Goal: Transaction & Acquisition: Subscribe to service/newsletter

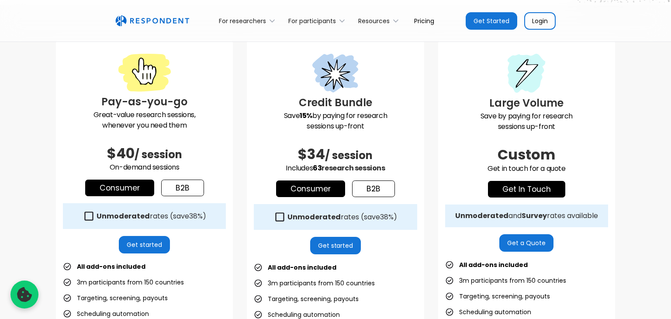
scroll to position [238, 0]
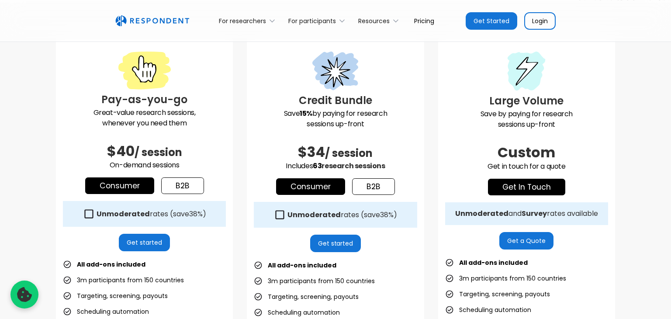
click at [166, 113] on p "Great-value research sessions, whenever you need them" at bounding box center [144, 117] width 163 height 21
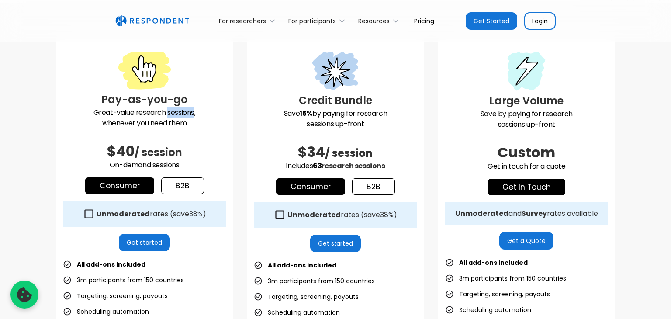
click at [166, 113] on p "Great-value research sessions, whenever you need them" at bounding box center [144, 117] width 163 height 21
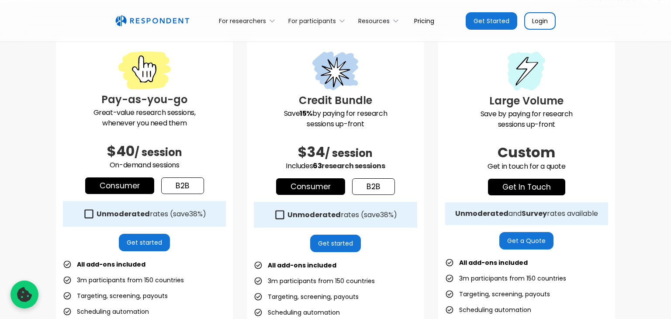
click at [166, 113] on p "Great-value research sessions, whenever you need them" at bounding box center [144, 117] width 163 height 21
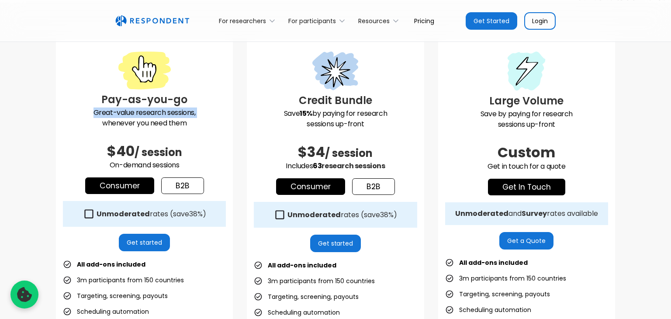
click at [166, 113] on p "Great-value research sessions, whenever you need them" at bounding box center [144, 117] width 163 height 21
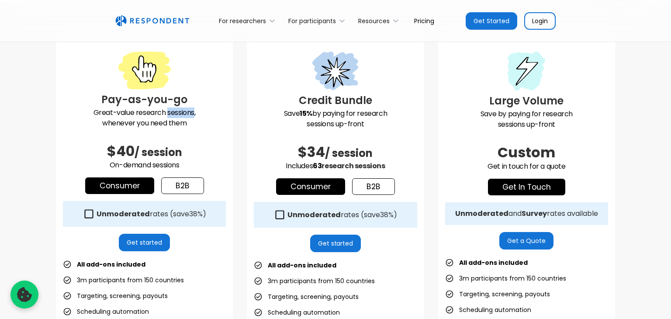
click at [166, 113] on p "Great-value research sessions, whenever you need them" at bounding box center [144, 117] width 163 height 21
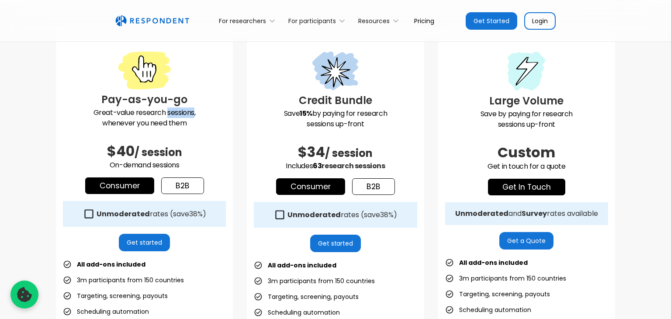
click at [166, 113] on p "Great-value research sessions, whenever you need them" at bounding box center [144, 117] width 163 height 21
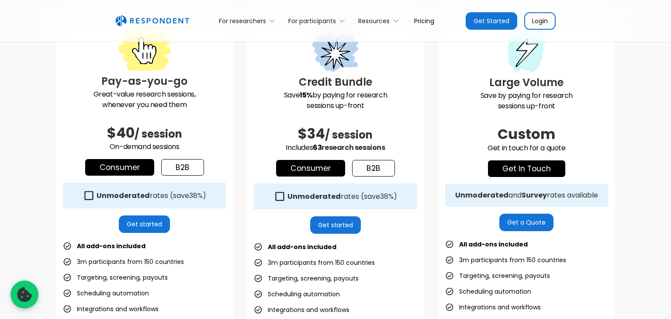
scroll to position [260, 0]
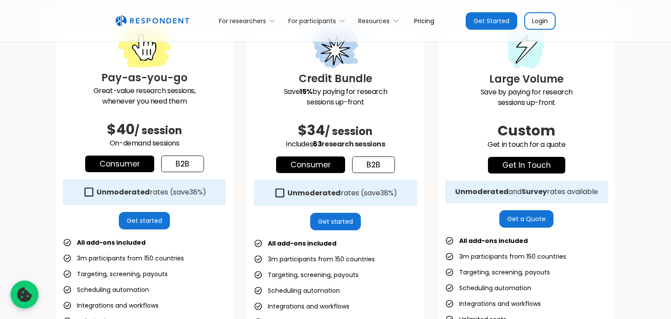
click at [147, 166] on link "Consumer" at bounding box center [119, 163] width 69 height 17
click at [133, 189] on strong "Unmoderated" at bounding box center [123, 192] width 53 height 10
click at [134, 192] on strong "Unmoderated" at bounding box center [123, 192] width 53 height 10
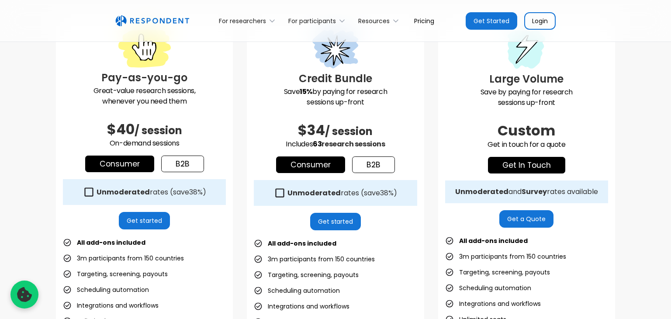
click at [145, 223] on link "Get started" at bounding box center [144, 220] width 51 height 17
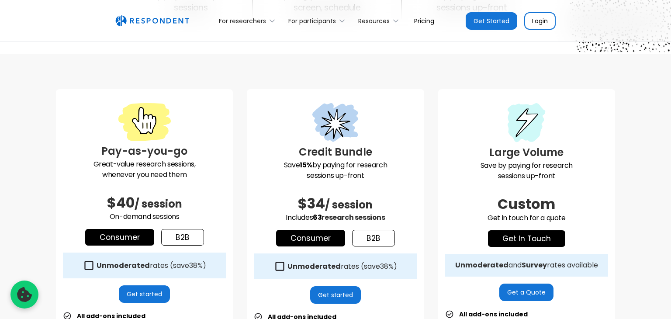
scroll to position [0, 0]
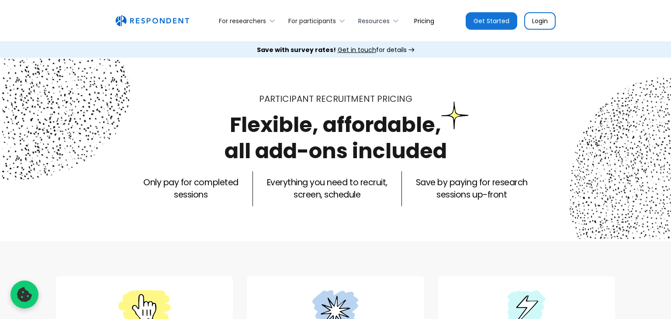
click at [362, 22] on div "Resources" at bounding box center [373, 21] width 31 height 9
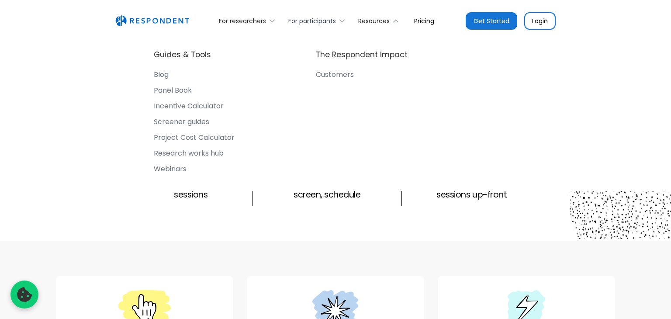
click at [323, 24] on div "For participants" at bounding box center [312, 21] width 48 height 9
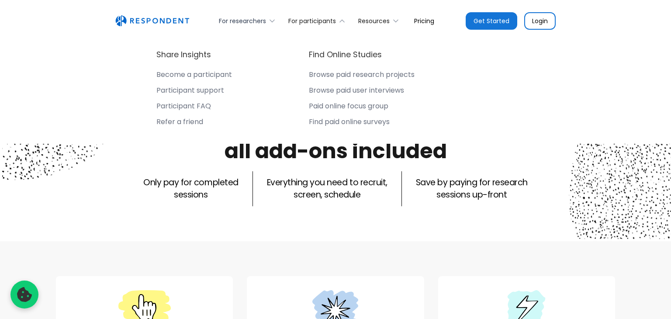
click at [256, 20] on div "For researchers" at bounding box center [242, 21] width 47 height 9
